Goal: Task Accomplishment & Management: Use online tool/utility

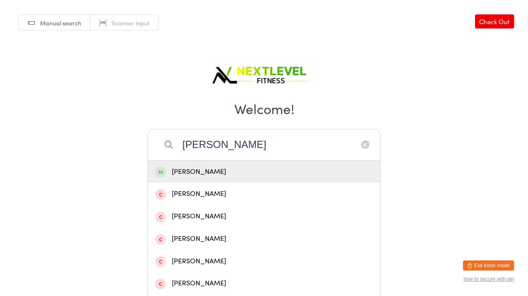
type input "[PERSON_NAME]"
click at [237, 168] on div "[PERSON_NAME]" at bounding box center [263, 172] width 217 height 11
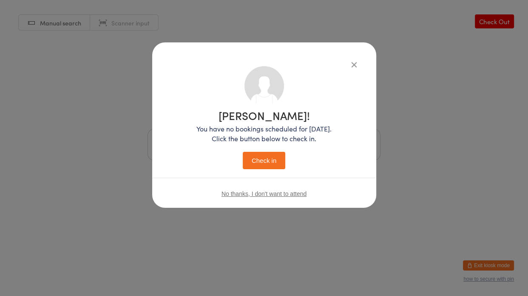
click at [261, 158] on button "Check in" at bounding box center [264, 160] width 42 height 17
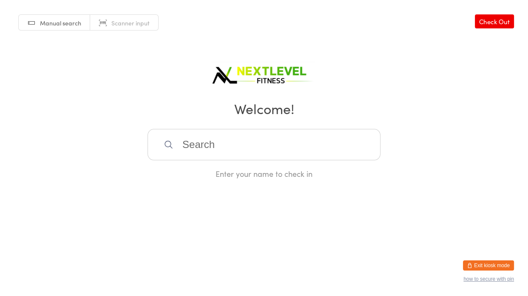
click at [229, 147] on input "search" at bounding box center [263, 144] width 233 height 31
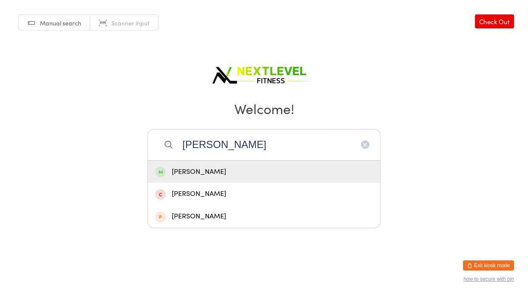
type input "[PERSON_NAME]"
click at [226, 177] on div "[PERSON_NAME]" at bounding box center [263, 172] width 217 height 11
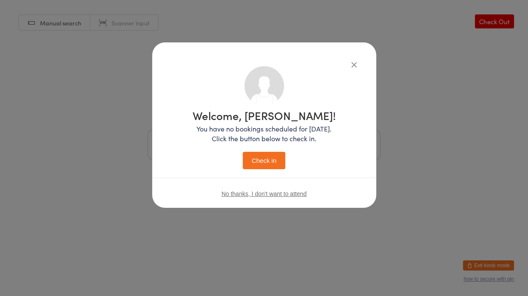
click at [254, 164] on button "Check in" at bounding box center [264, 160] width 42 height 17
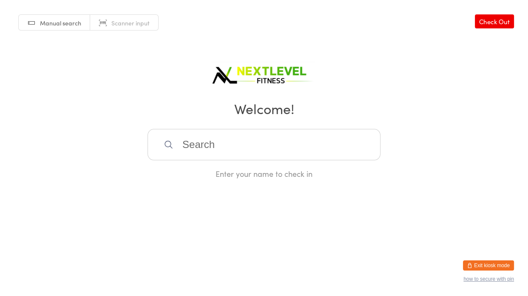
click at [248, 153] on input "search" at bounding box center [263, 144] width 233 height 31
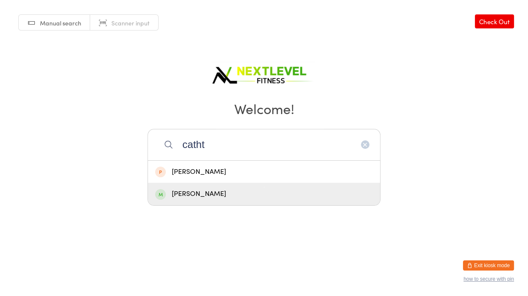
type input "catht"
click at [228, 189] on div "[PERSON_NAME]" at bounding box center [263, 194] width 217 height 11
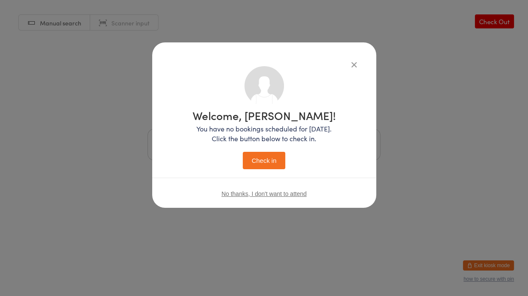
click at [262, 162] on button "Check in" at bounding box center [264, 160] width 42 height 17
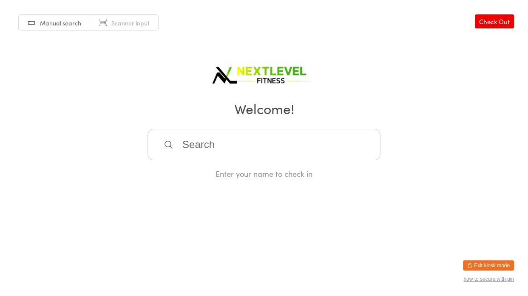
click at [240, 147] on input "search" at bounding box center [263, 144] width 233 height 31
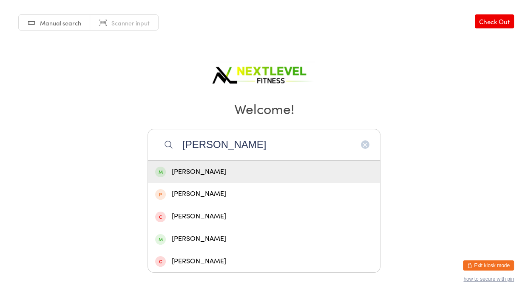
type input "[PERSON_NAME]"
click at [239, 167] on div "[PERSON_NAME]" at bounding box center [263, 172] width 217 height 11
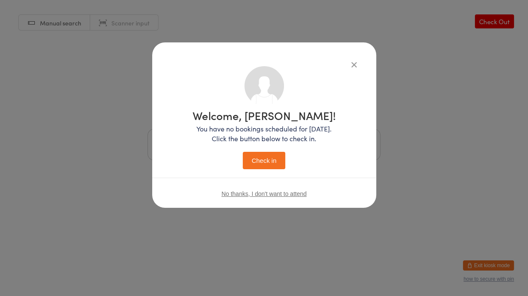
click at [251, 158] on button "Check in" at bounding box center [264, 160] width 42 height 17
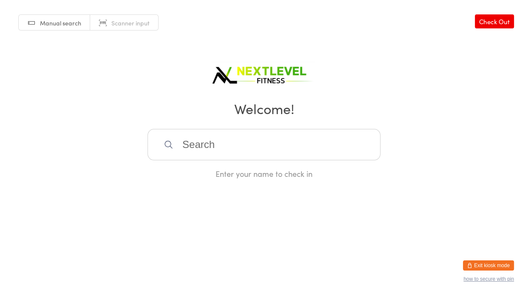
click at [251, 158] on input "search" at bounding box center [263, 144] width 233 height 31
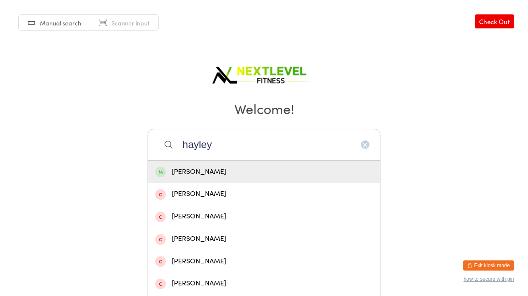
type input "hayley"
click at [219, 171] on div "[PERSON_NAME]" at bounding box center [263, 172] width 217 height 11
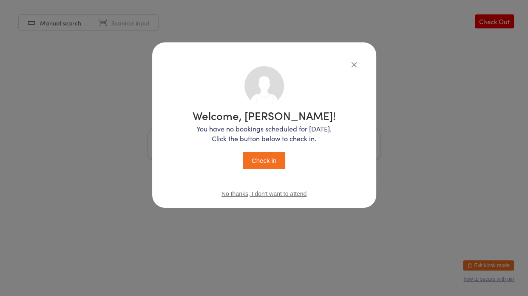
click at [260, 161] on button "Check in" at bounding box center [264, 160] width 42 height 17
